Goal: Task Accomplishment & Management: Use online tool/utility

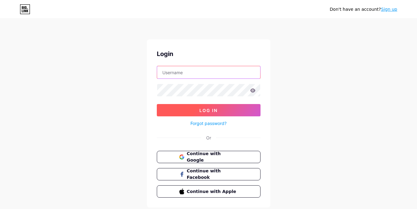
type input "[EMAIL_ADDRESS][DOMAIN_NAME]"
click at [215, 112] on span "Log In" at bounding box center [208, 110] width 18 height 5
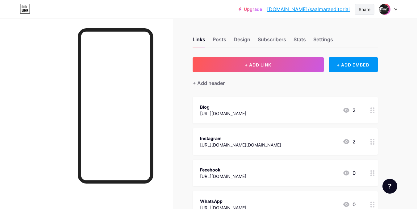
click at [369, 10] on div "Share" at bounding box center [364, 9] width 12 height 6
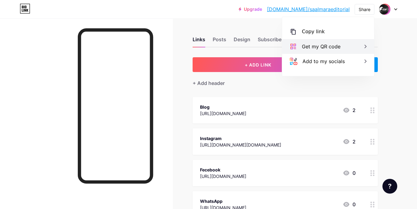
click at [329, 49] on div "Get my QR code" at bounding box center [321, 46] width 39 height 7
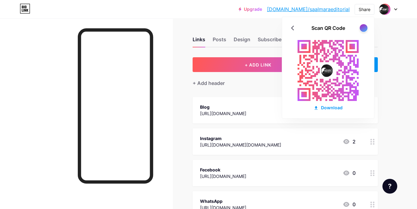
click at [365, 29] on div at bounding box center [363, 28] width 8 height 8
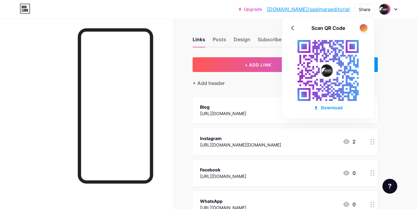
click at [365, 29] on div at bounding box center [363, 28] width 8 height 8
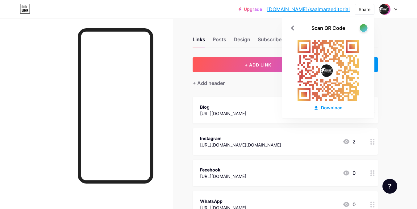
click at [365, 29] on div at bounding box center [363, 28] width 8 height 8
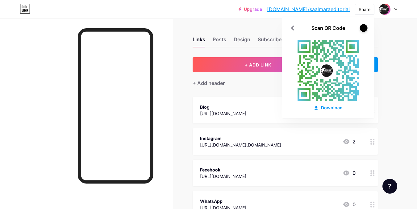
click at [365, 29] on div at bounding box center [363, 28] width 8 height 8
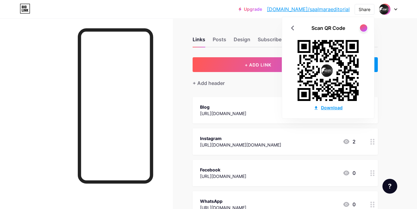
click at [328, 107] on div "Download" at bounding box center [327, 108] width 29 height 6
click at [332, 109] on div "Download" at bounding box center [327, 108] width 29 height 6
